Goal: Task Accomplishment & Management: Manage account settings

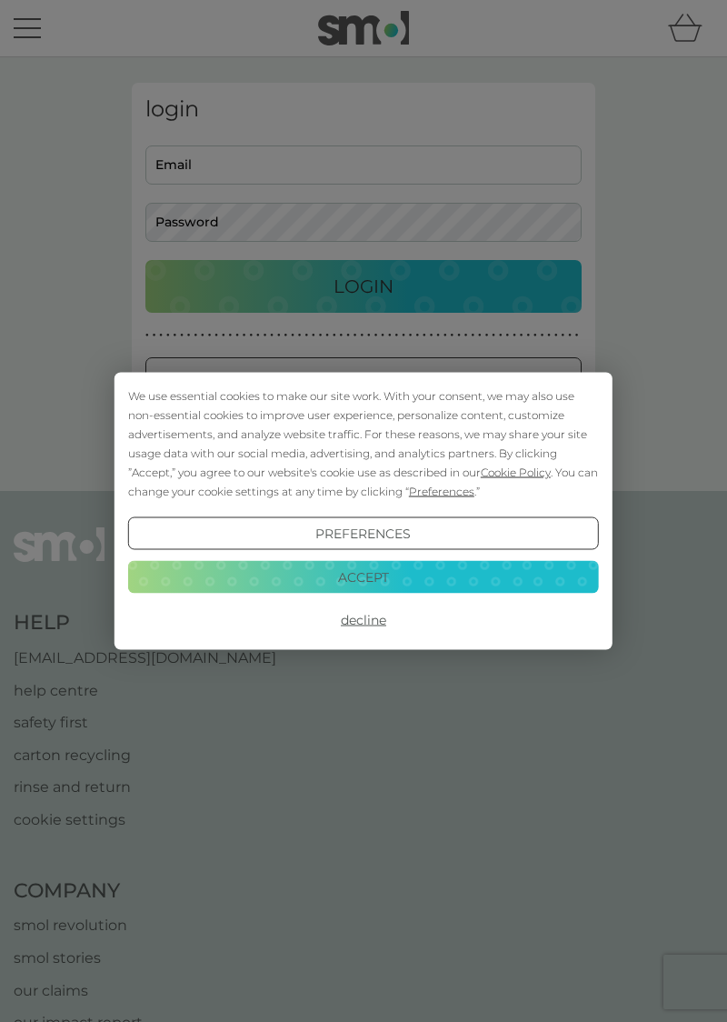
click at [325, 164] on div "We use essential cookies to make our site work. With your consent, we may also …" at bounding box center [363, 511] width 727 height 1022
click at [428, 580] on button "Accept" at bounding box center [363, 576] width 471 height 33
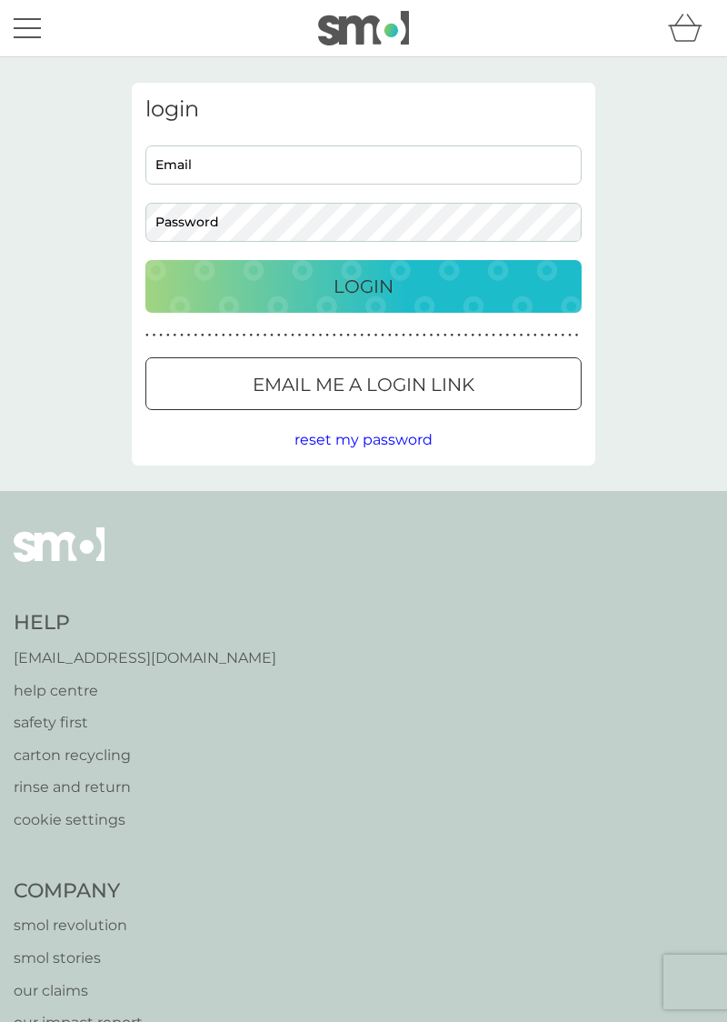
click at [262, 167] on input "Email" at bounding box center [363, 164] width 436 height 39
type input "[EMAIL_ADDRESS][DOMAIN_NAME]"
click at [479, 285] on div "Login" at bounding box center [364, 286] width 400 height 29
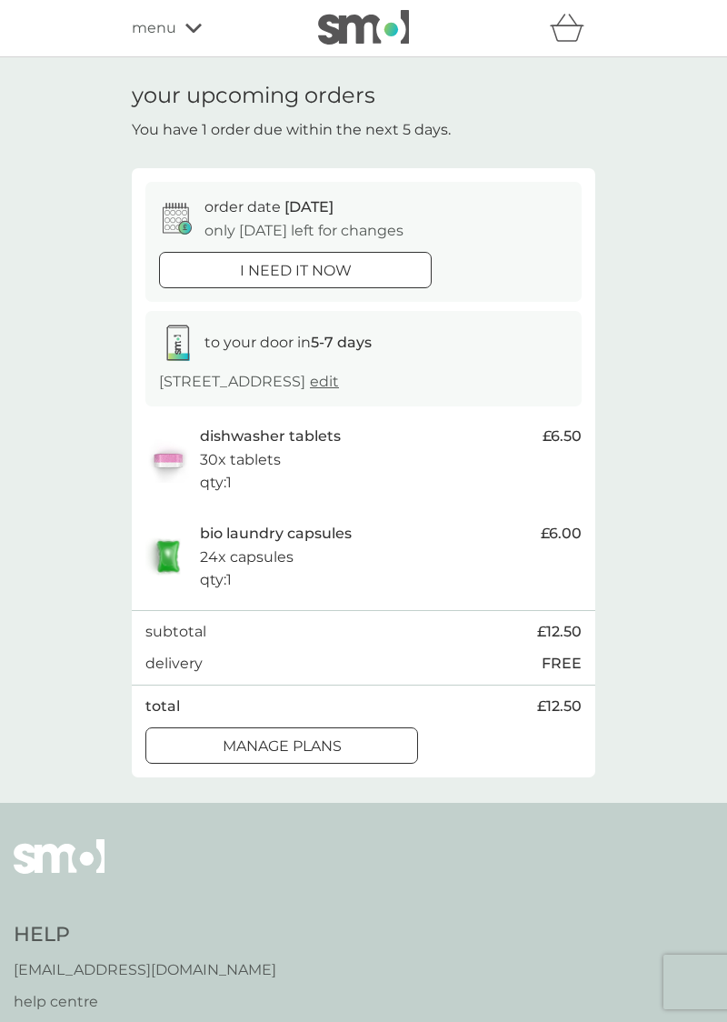
click at [216, 24] on div "menu" at bounding box center [209, 28] width 155 height 24
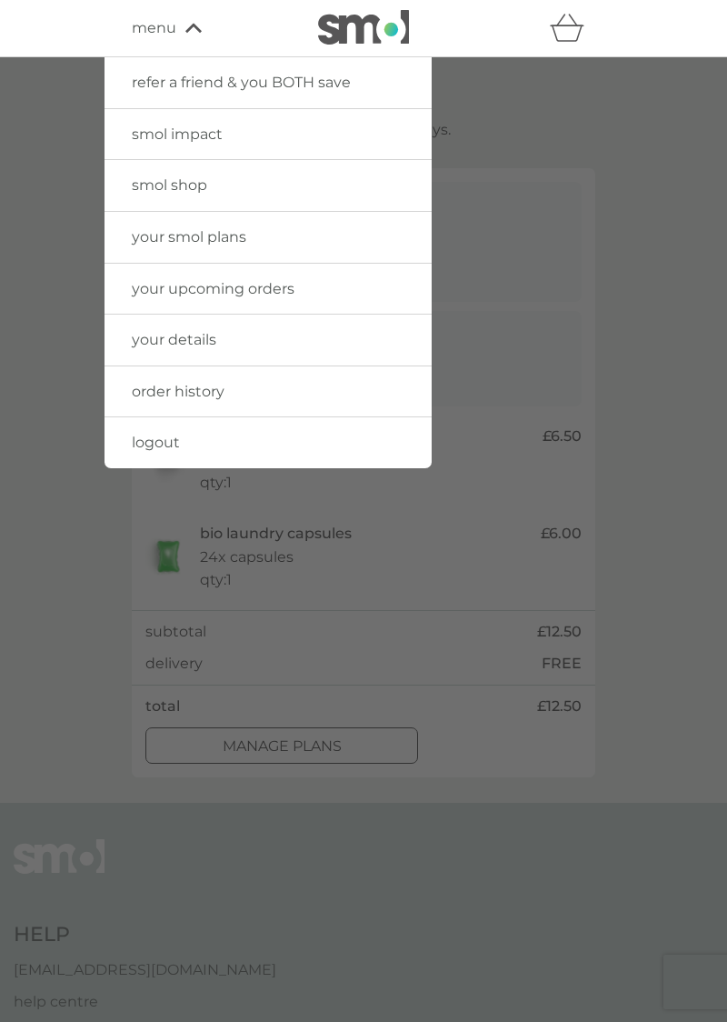
click at [212, 336] on span "your details" at bounding box center [174, 339] width 85 height 17
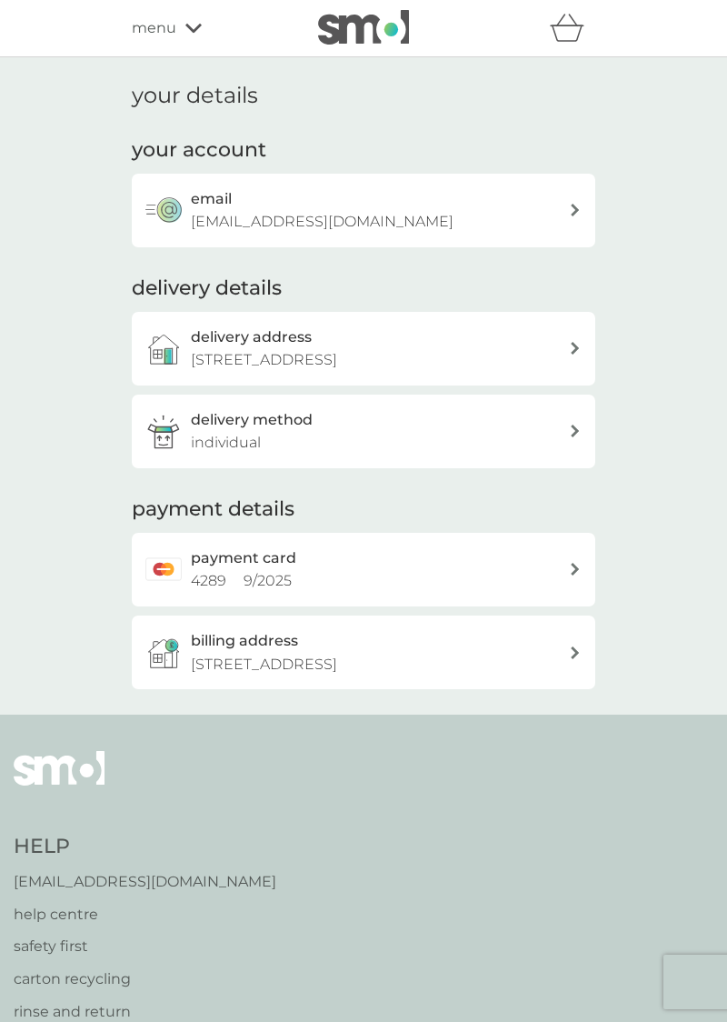
click at [555, 593] on div "payment card 4289 9 / 2025" at bounding box center [380, 570] width 378 height 46
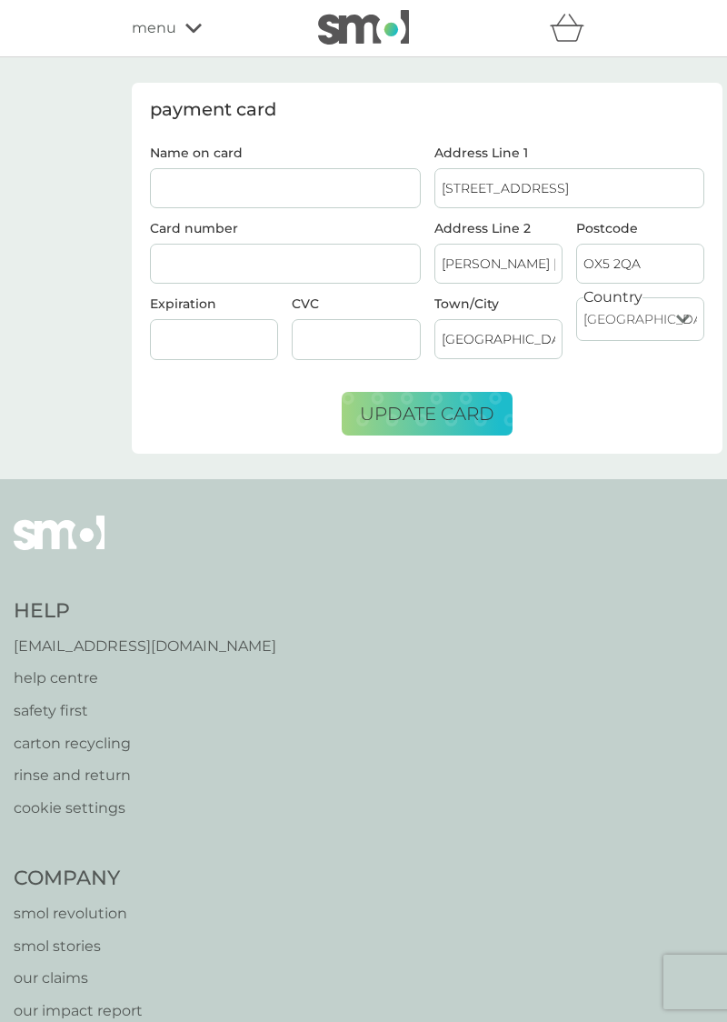
click at [316, 189] on input "Name on card" at bounding box center [285, 188] width 271 height 40
type input "[PERSON_NAME]"
click at [443, 407] on span "update card" at bounding box center [427, 414] width 135 height 22
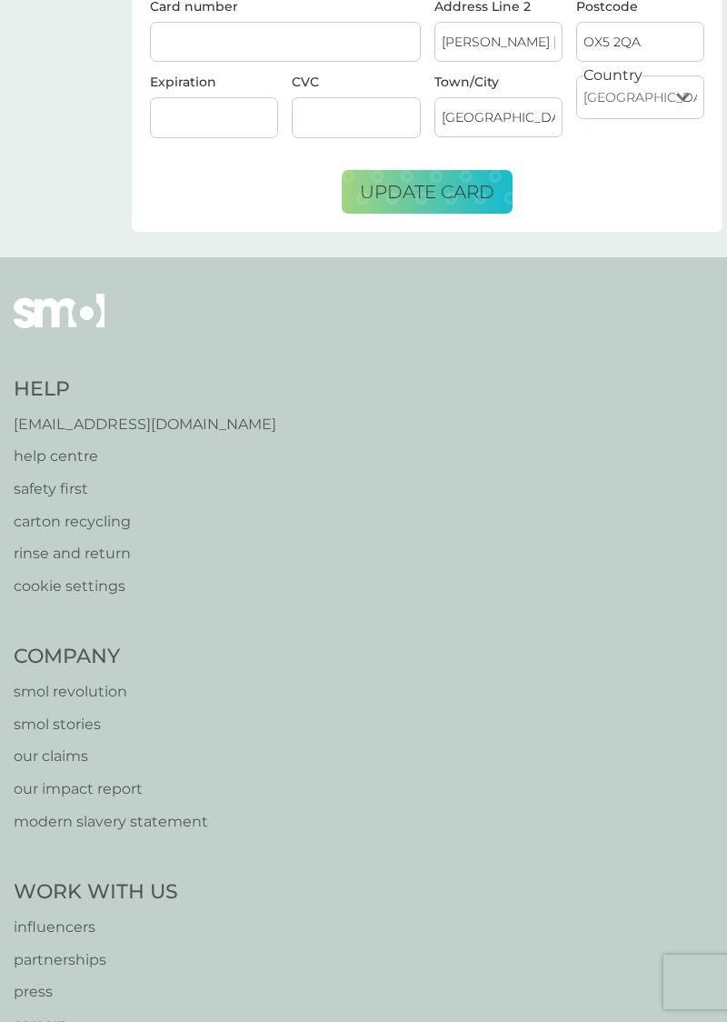
scroll to position [296, 0]
